Goal: Information Seeking & Learning: Learn about a topic

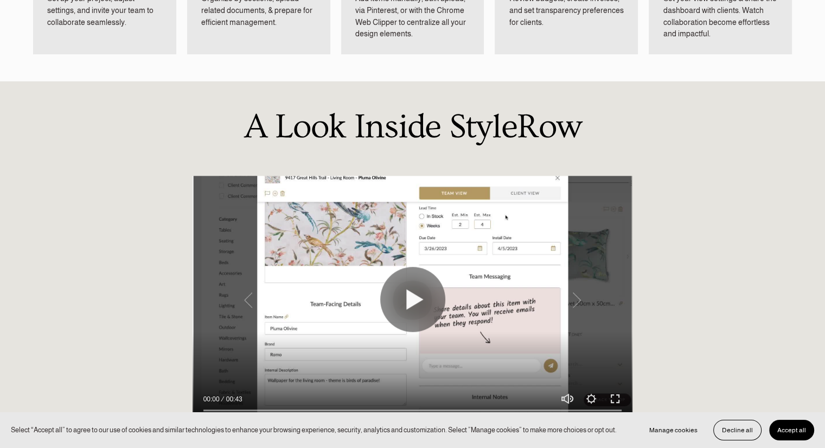
scroll to position [762, 0]
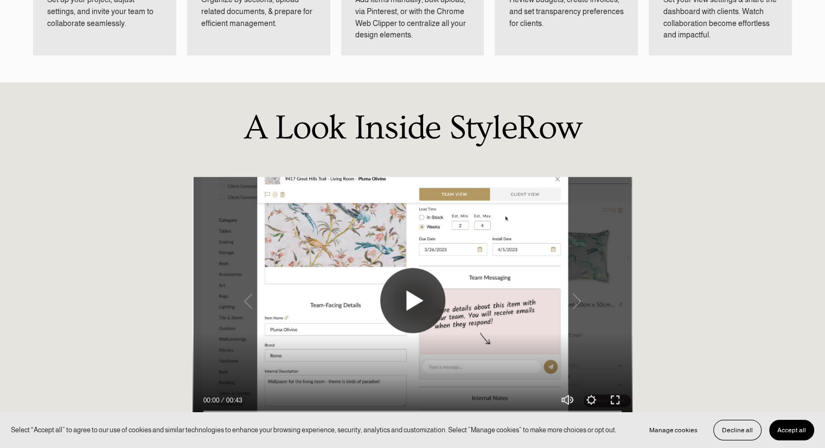
click at [414, 287] on button "Play" at bounding box center [412, 300] width 65 height 65
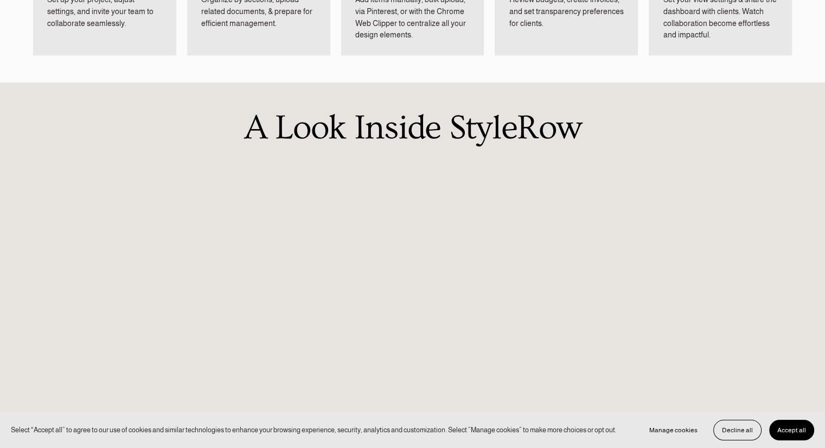
type input "100"
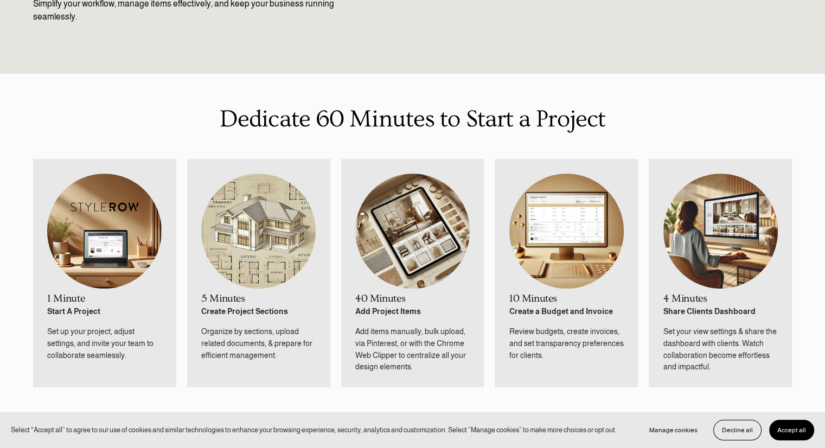
scroll to position [430, 0]
click at [80, 252] on img at bounding box center [104, 231] width 115 height 115
click at [256, 244] on img at bounding box center [258, 231] width 115 height 115
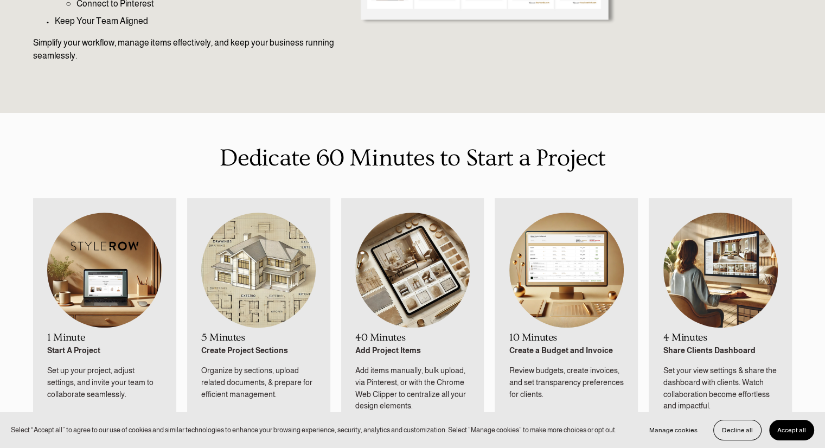
scroll to position [0, 0]
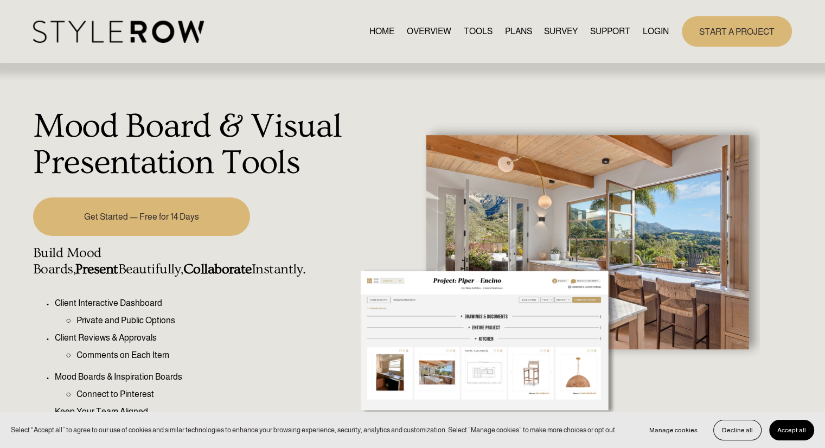
click at [511, 33] on link "PLANS" at bounding box center [518, 31] width 27 height 15
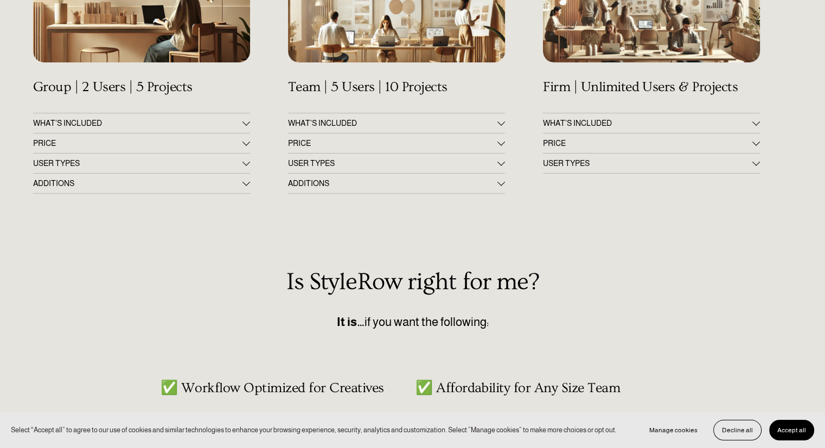
scroll to position [250, 0]
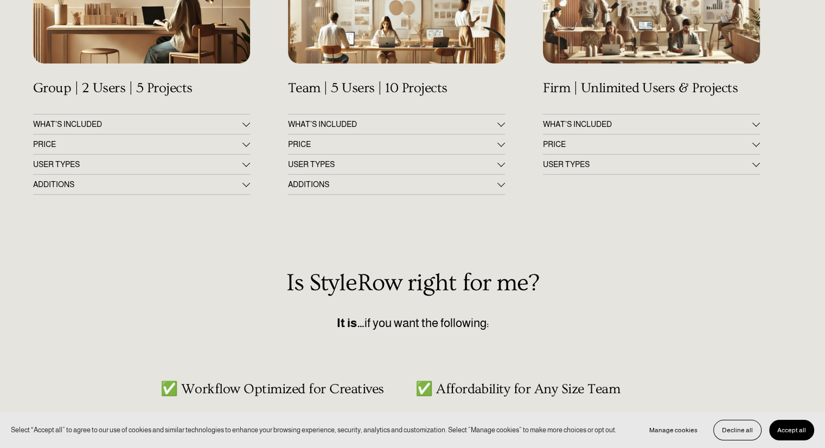
click at [144, 187] on span "ADDITIONS" at bounding box center [137, 184] width 209 height 9
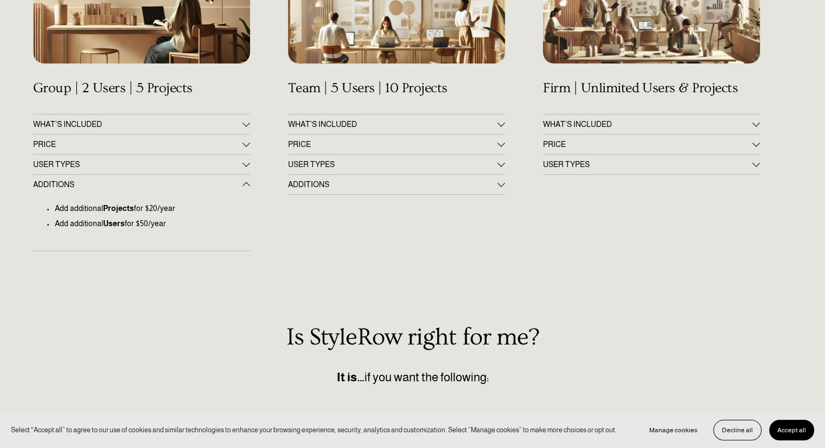
click at [145, 156] on button "USER TYPES" at bounding box center [141, 165] width 217 height 20
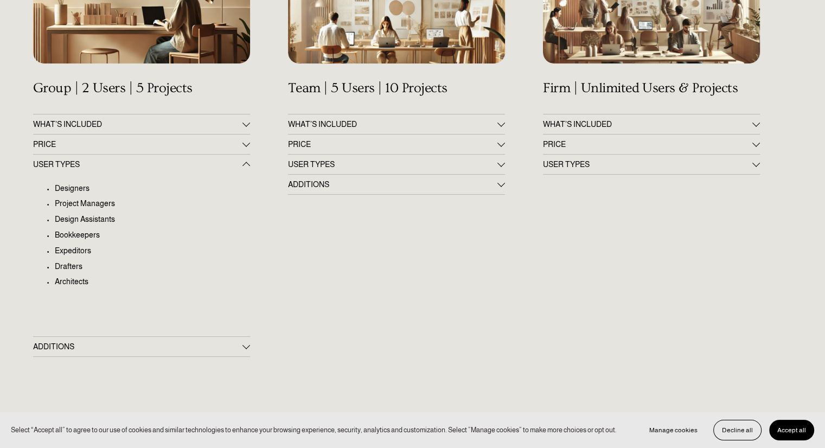
click at [143, 134] on button "WHAT'S INCLUDED" at bounding box center [141, 125] width 217 height 20
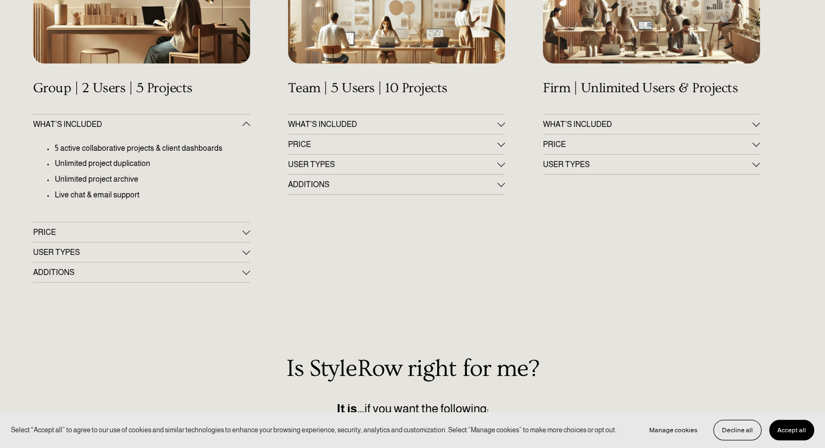
click at [146, 118] on button "WHAT'S INCLUDED" at bounding box center [141, 125] width 217 height 20
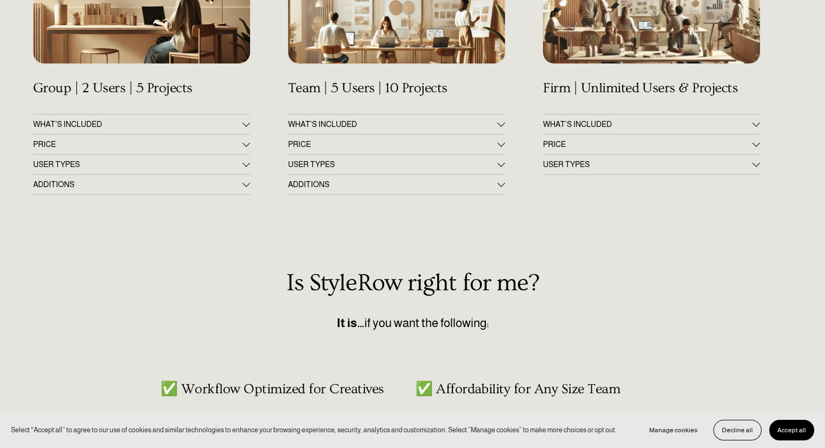
click at [145, 120] on span "WHAT'S INCLUDED" at bounding box center [137, 124] width 209 height 9
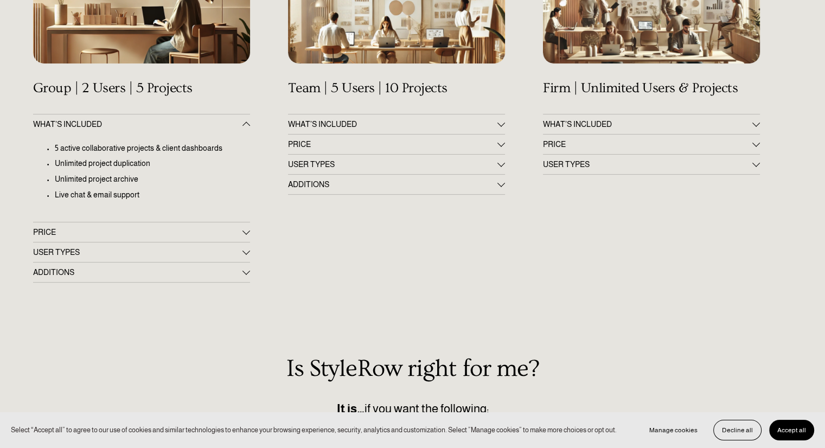
click at [87, 233] on span "PRICE" at bounding box center [137, 232] width 209 height 9
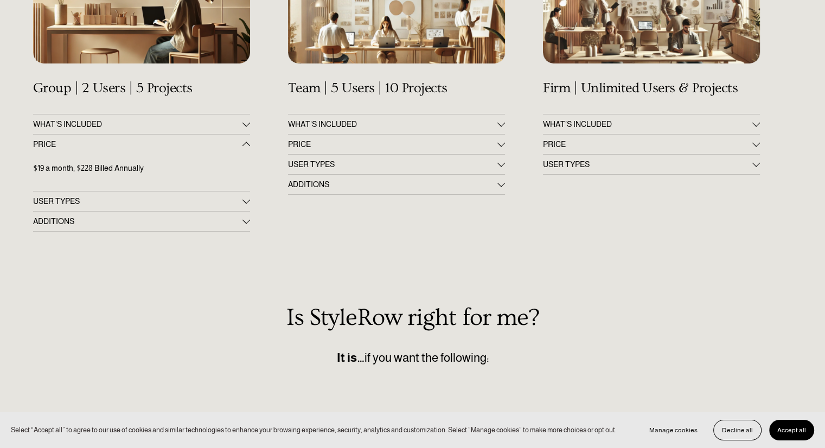
click at [89, 202] on span "USER TYPES" at bounding box center [137, 201] width 209 height 9
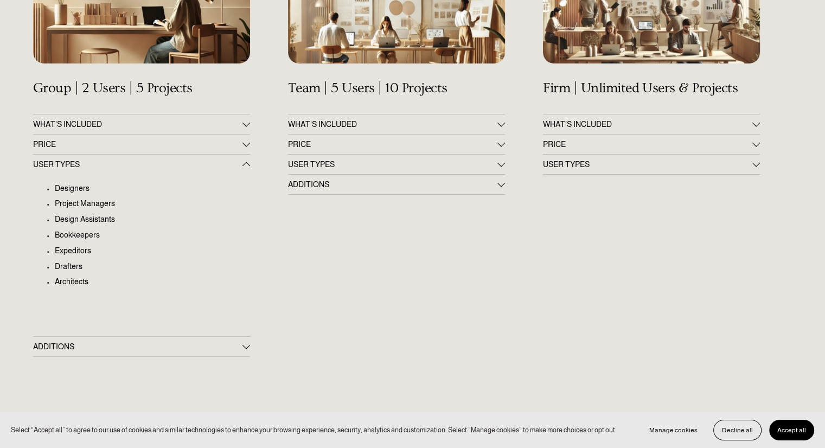
click at [107, 148] on span "PRICE" at bounding box center [137, 144] width 209 height 9
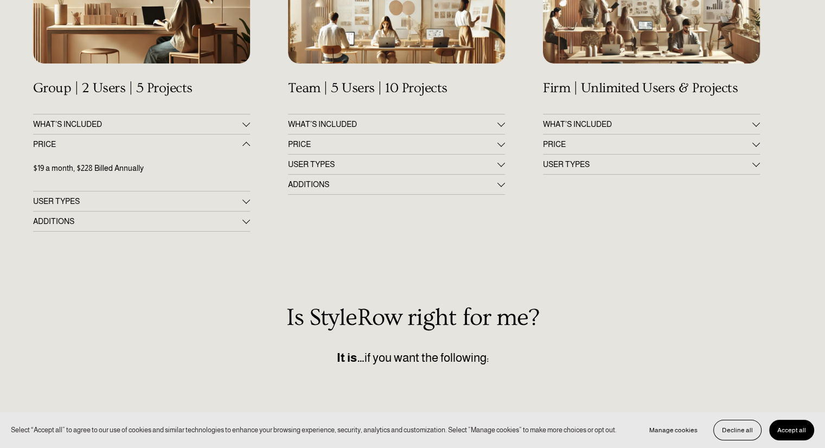
click at [103, 199] on span "USER TYPES" at bounding box center [137, 201] width 209 height 9
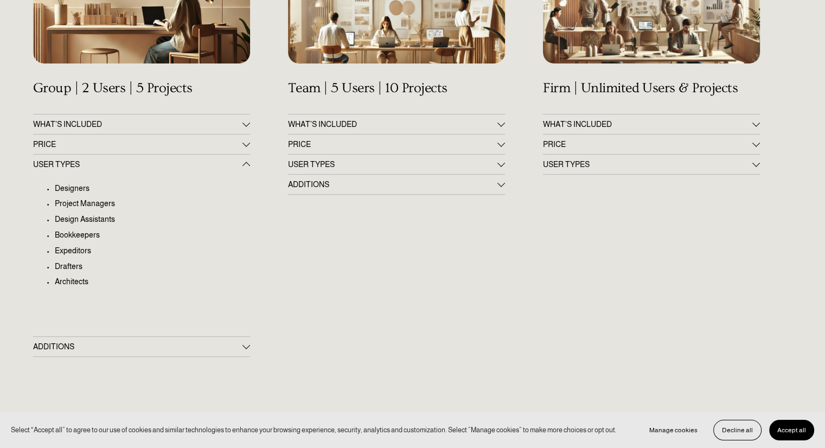
click at [93, 352] on button "ADDITIONS" at bounding box center [141, 347] width 217 height 20
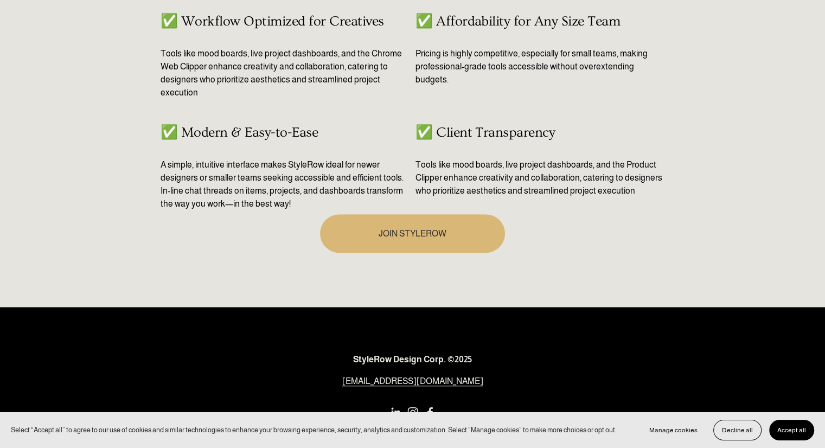
scroll to position [726, 0]
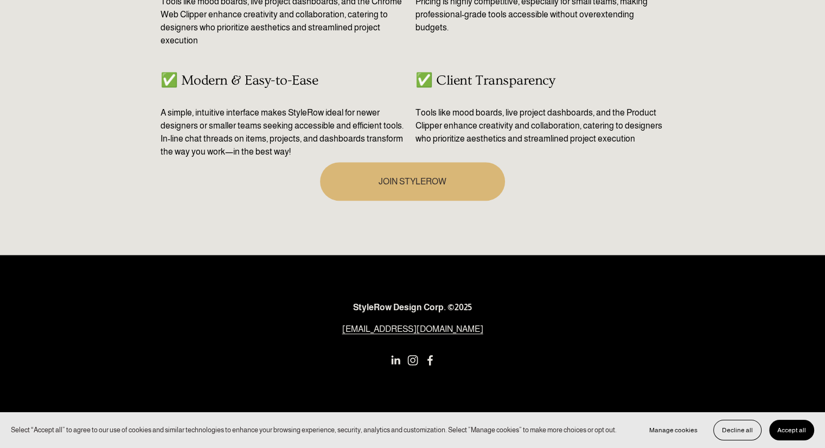
click at [410, 361] on use "Instagram" at bounding box center [413, 361] width 22 height 22
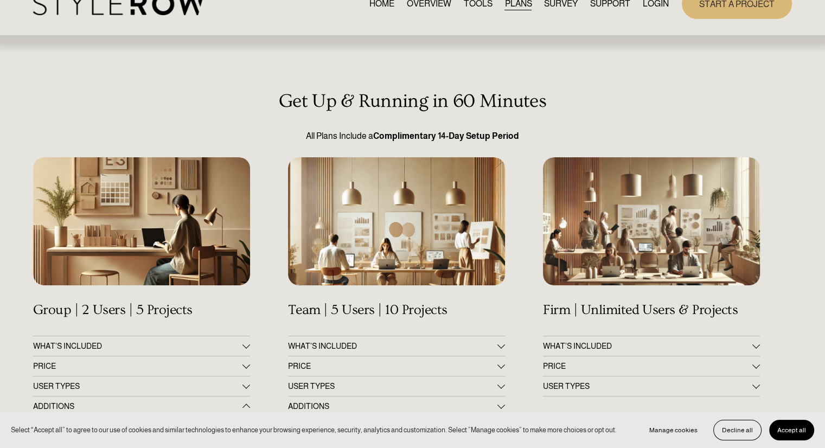
scroll to position [27, 0]
